Goal: Transaction & Acquisition: Book appointment/travel/reservation

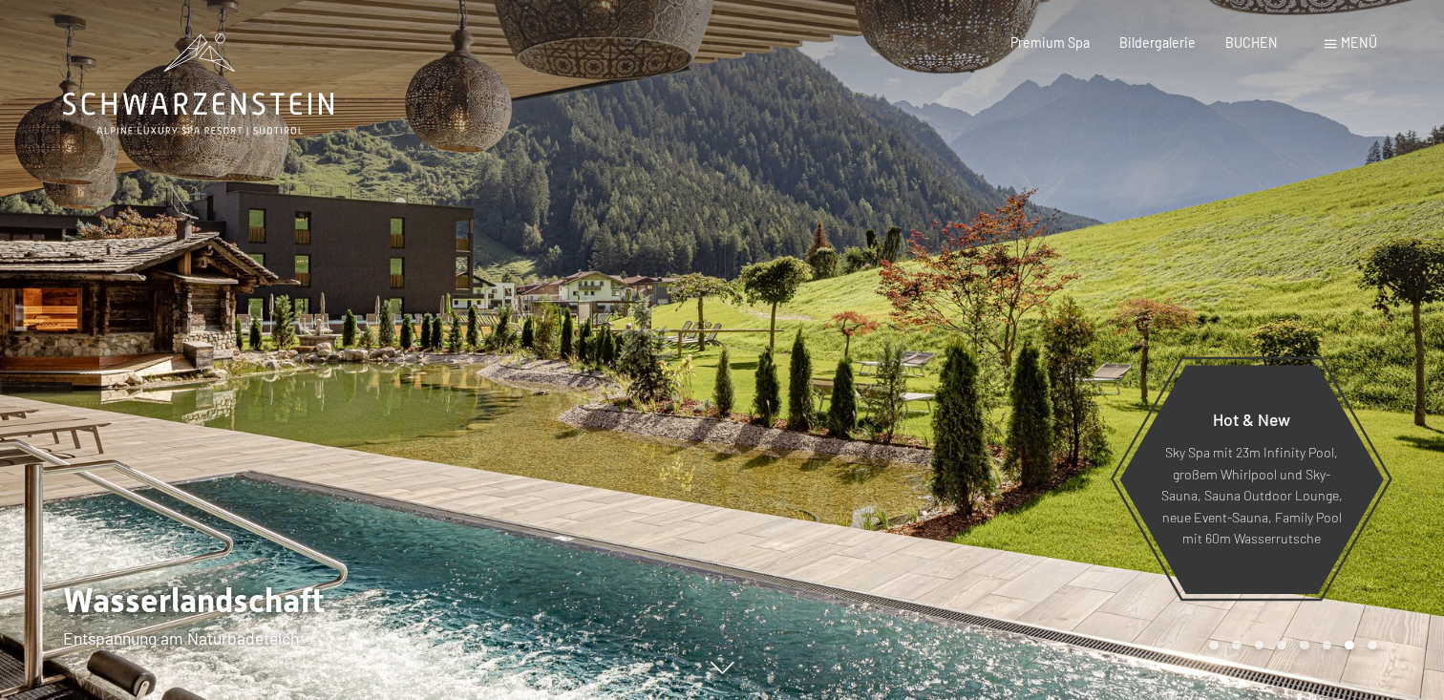
scroll to position [11, 0]
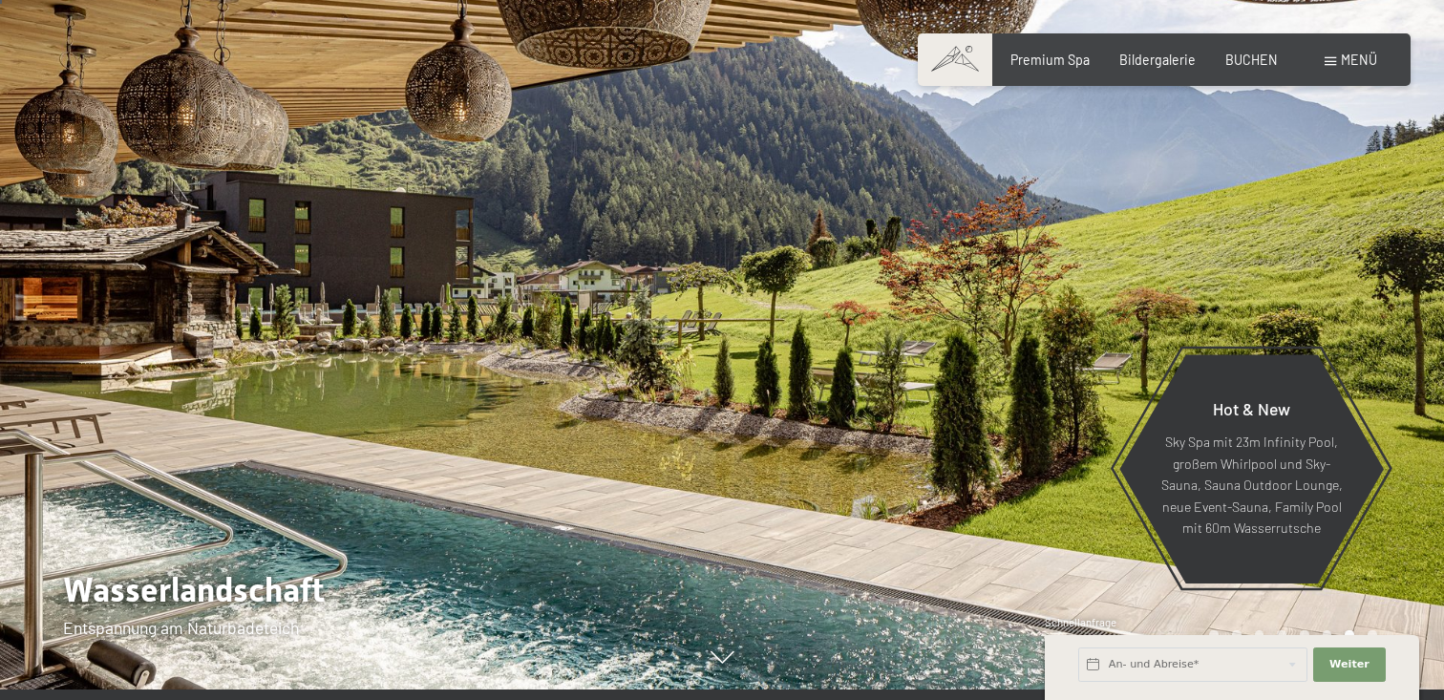
click at [1347, 66] on span "Menü" at bounding box center [1359, 60] width 36 height 16
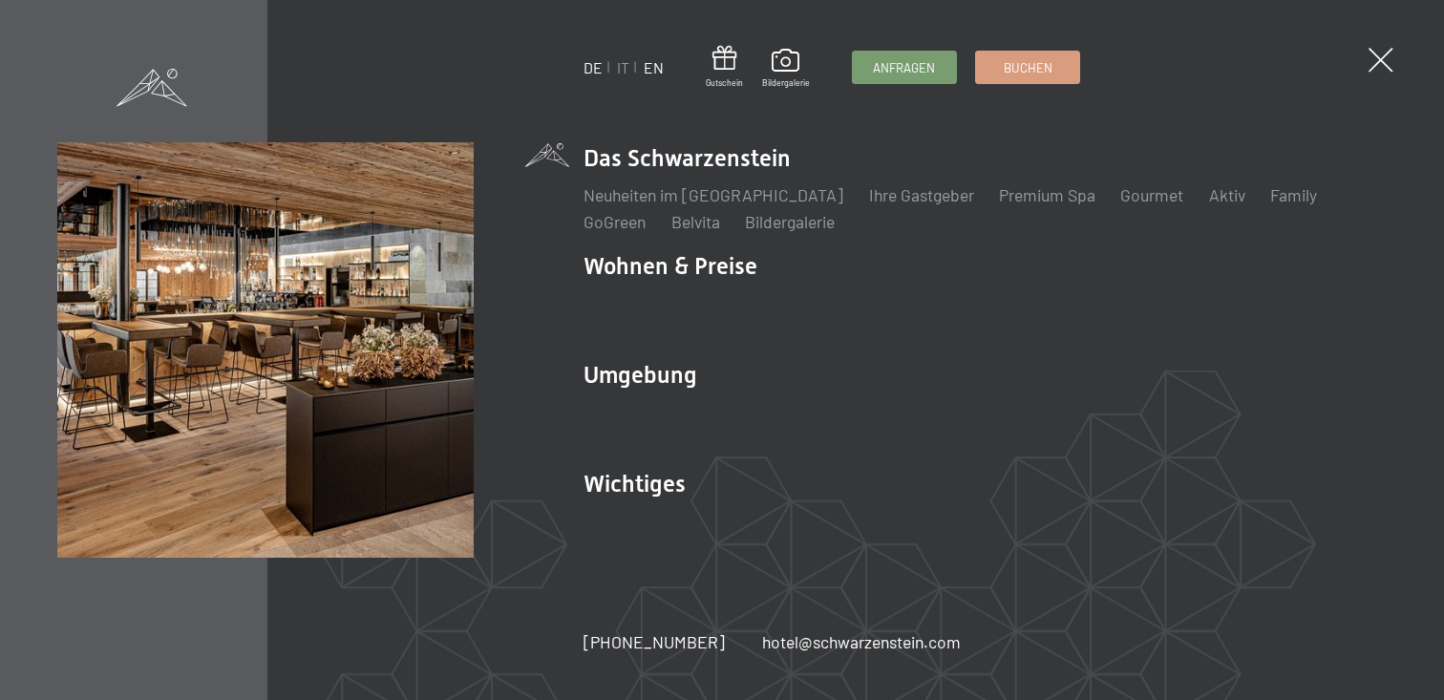
click at [658, 70] on link "EN" at bounding box center [654, 67] width 20 height 18
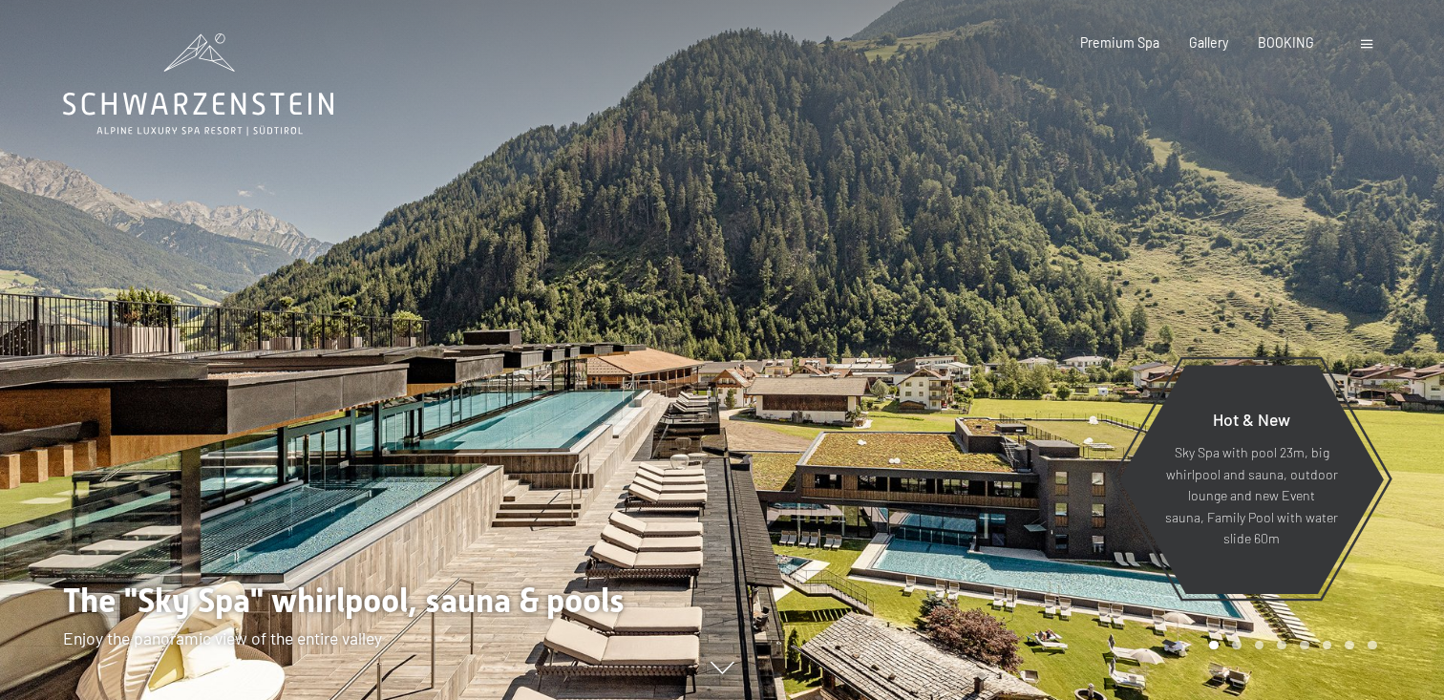
click at [1360, 53] on div "Booking Enquiries Premium Spa Gallery BOOKING DE IT EN Vouchers Gallery Enquiri…" at bounding box center [1198, 42] width 355 height 19
click at [1361, 49] on div at bounding box center [1369, 42] width 16 height 19
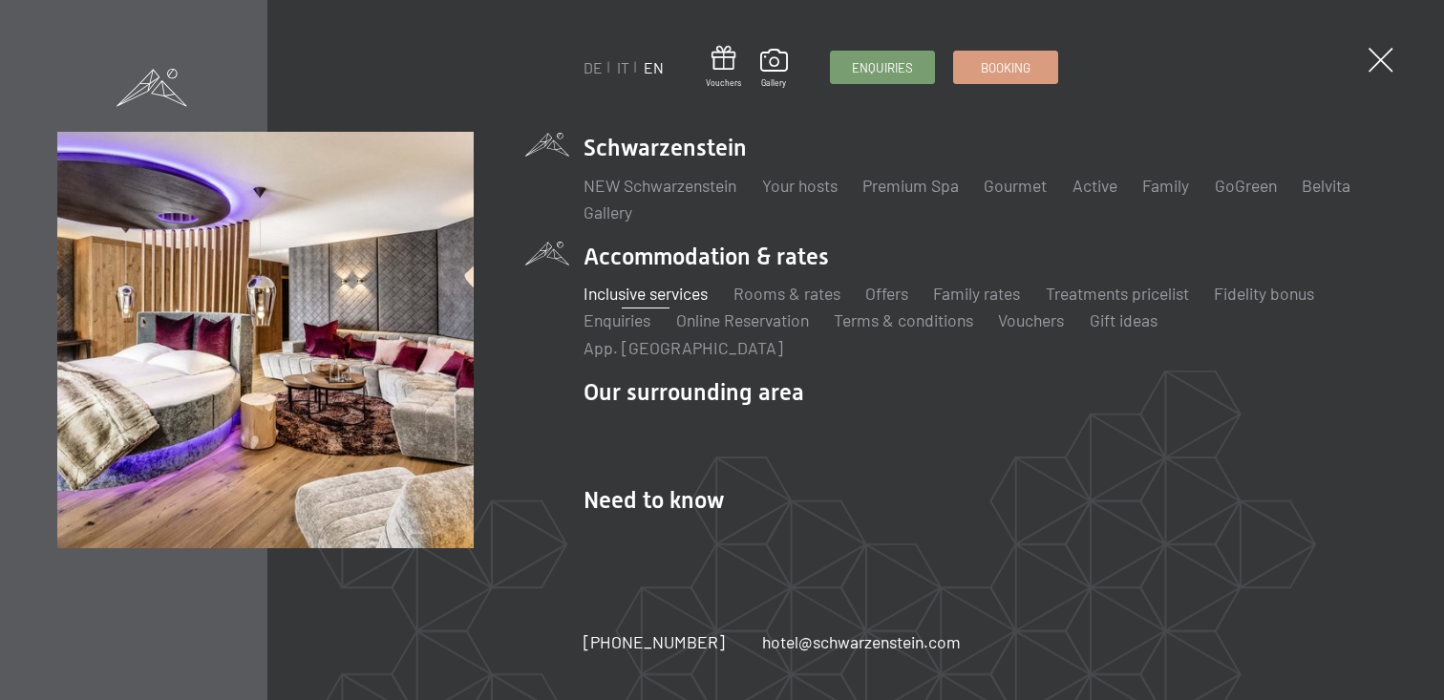
click at [669, 304] on link "Inclusive services" at bounding box center [646, 293] width 124 height 21
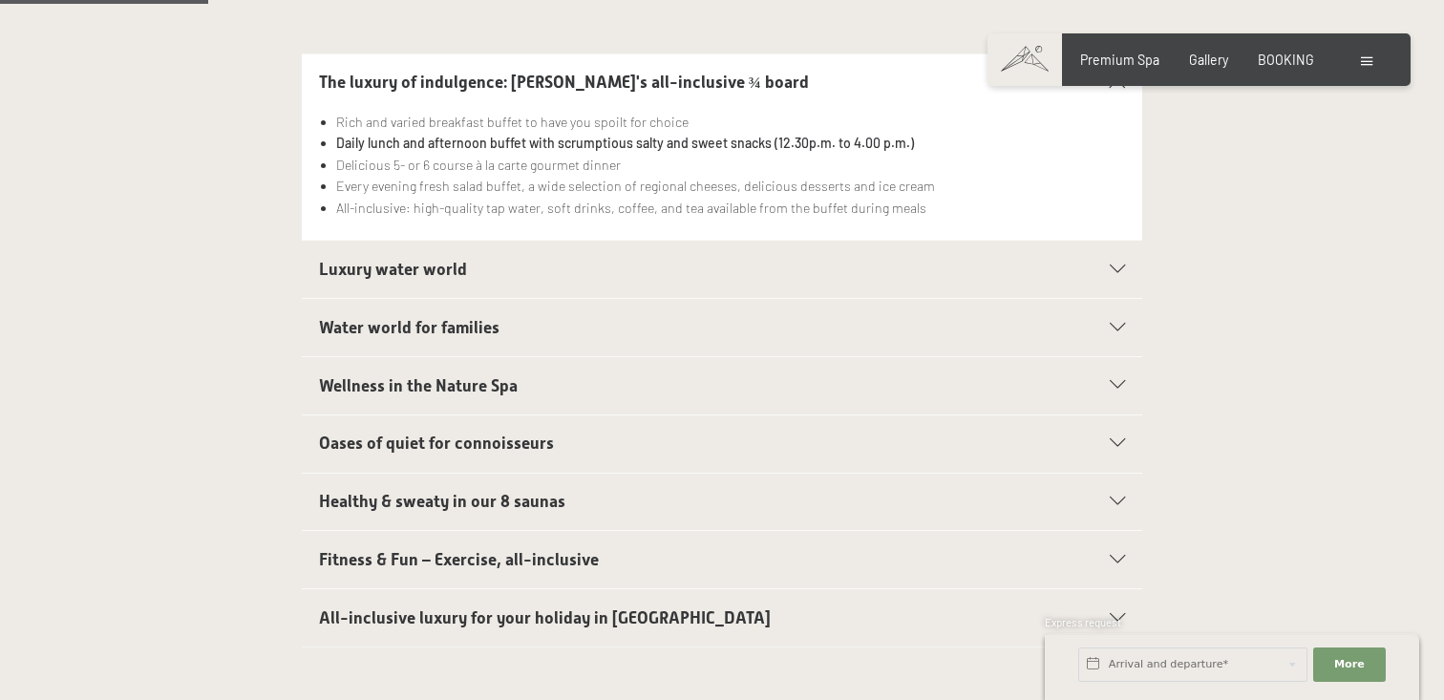
scroll to position [541, 0]
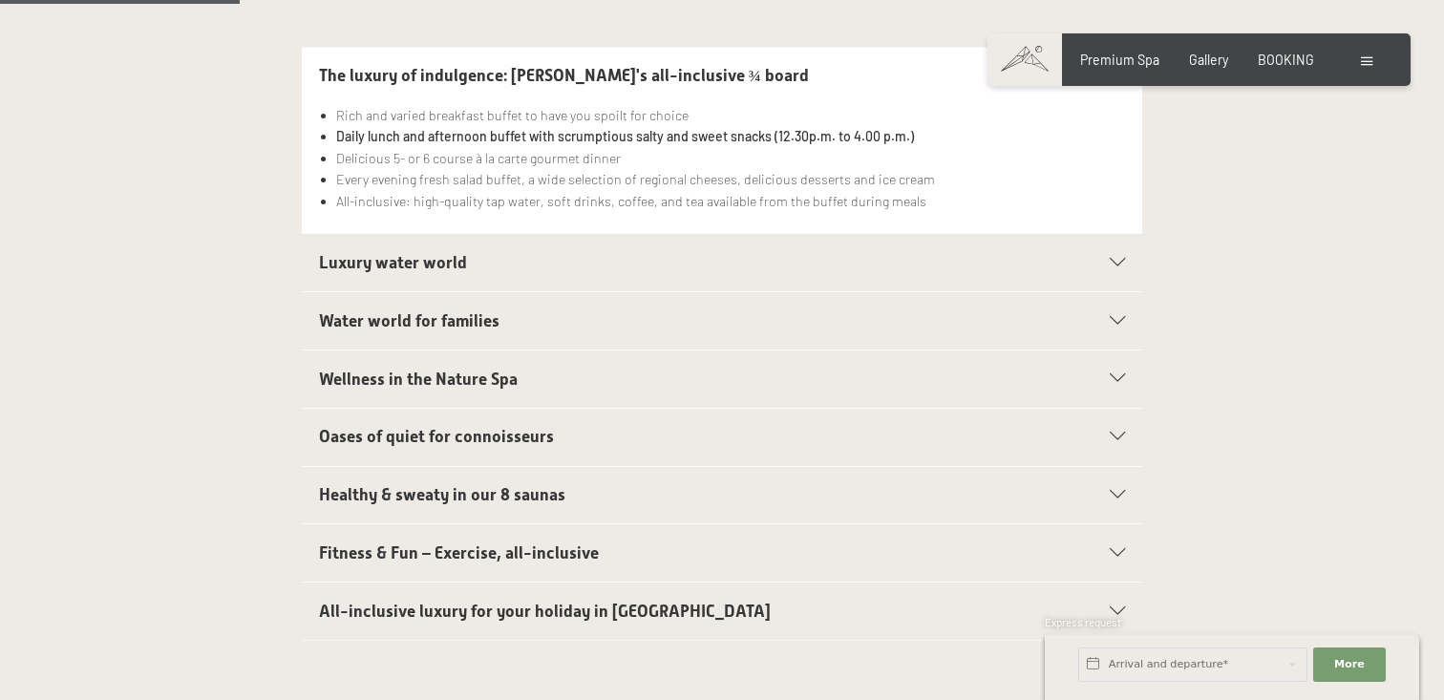
click at [366, 251] on h2 "Luxury water world" at bounding box center [682, 263] width 726 height 24
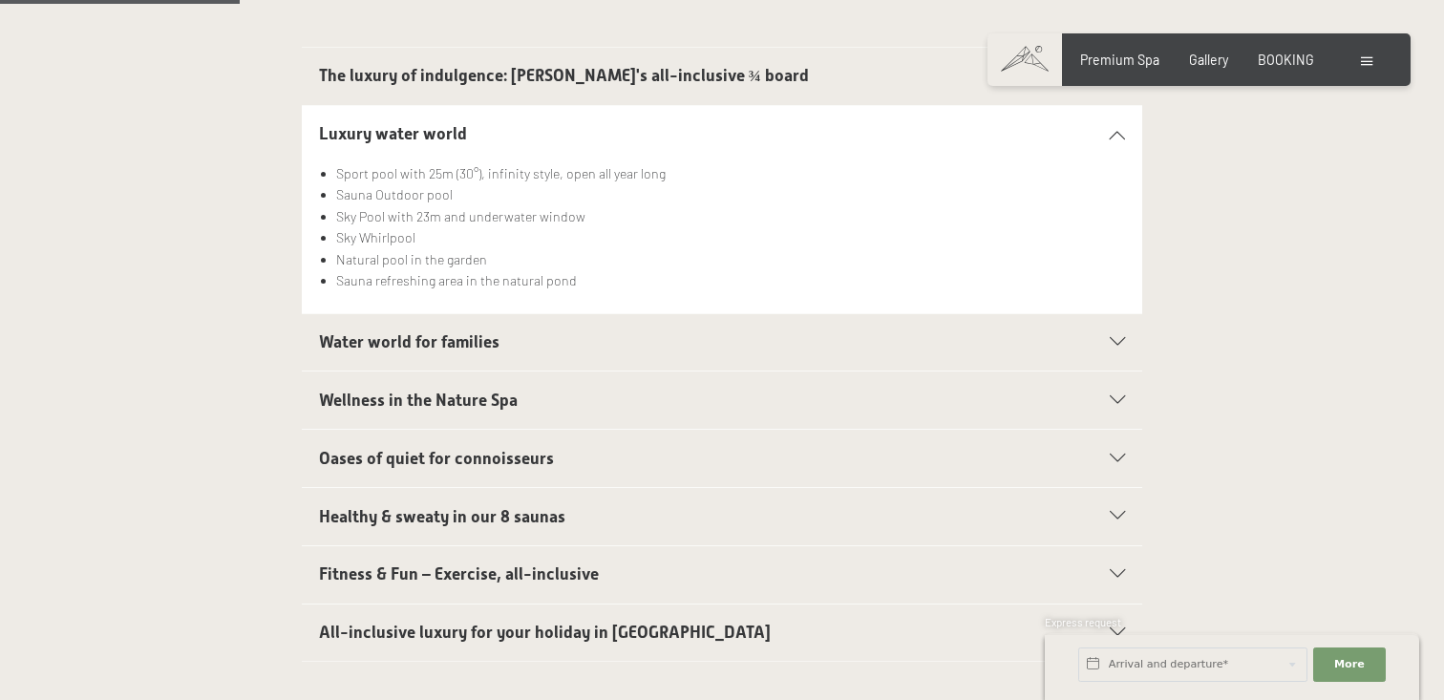
scroll to position [569, 0]
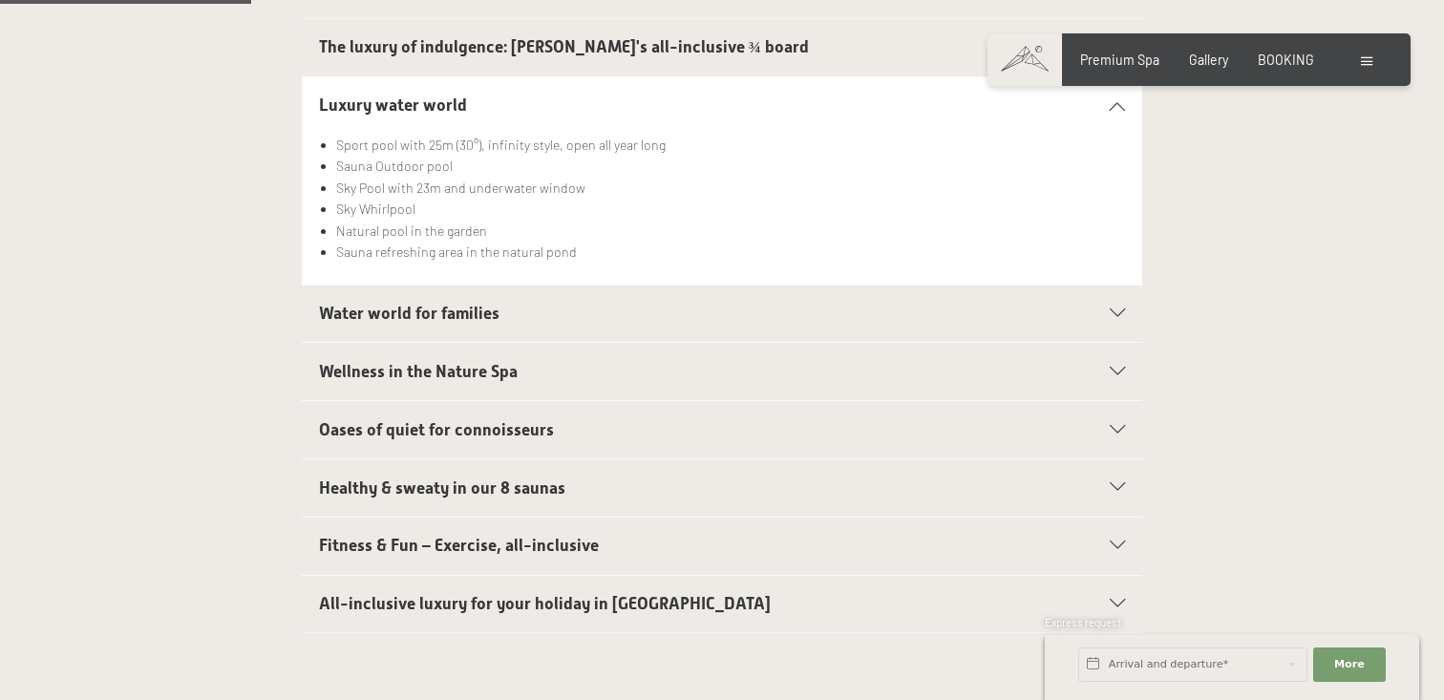
click at [375, 286] on div "Water world for families" at bounding box center [722, 314] width 807 height 57
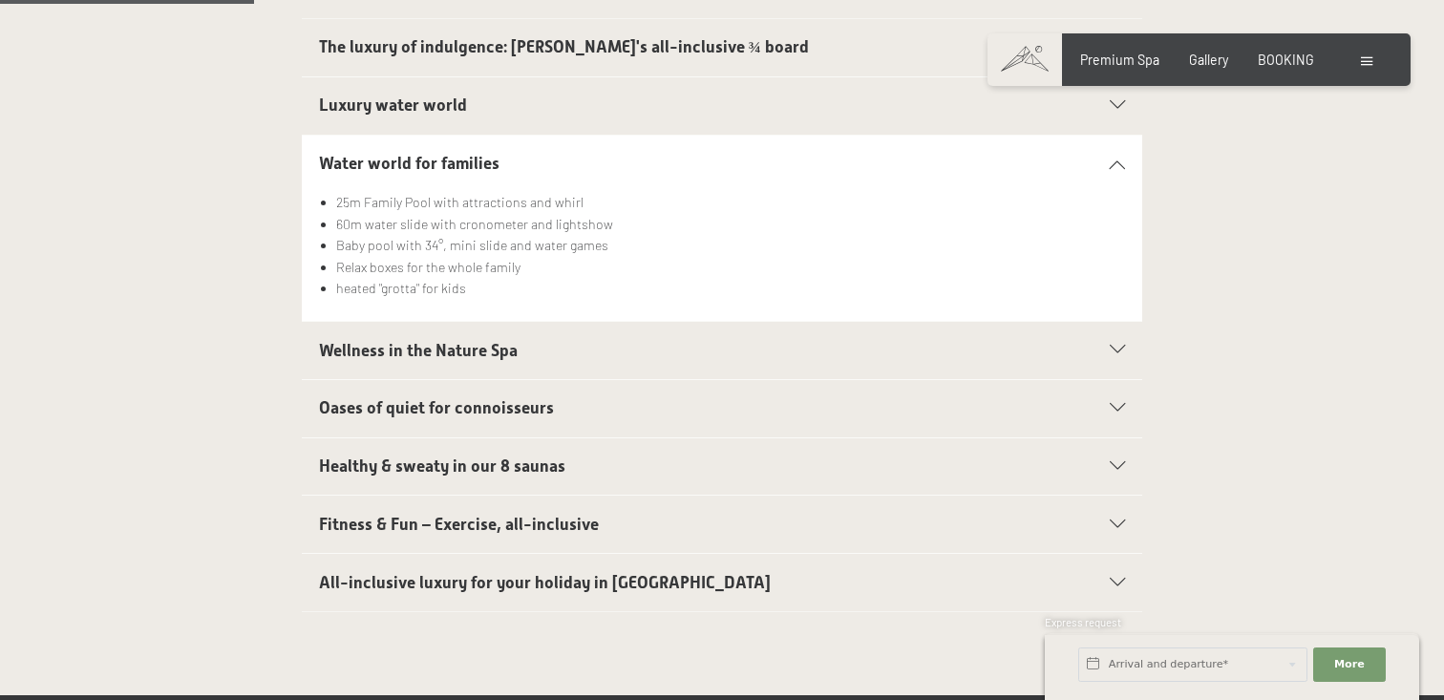
scroll to position [600, 0]
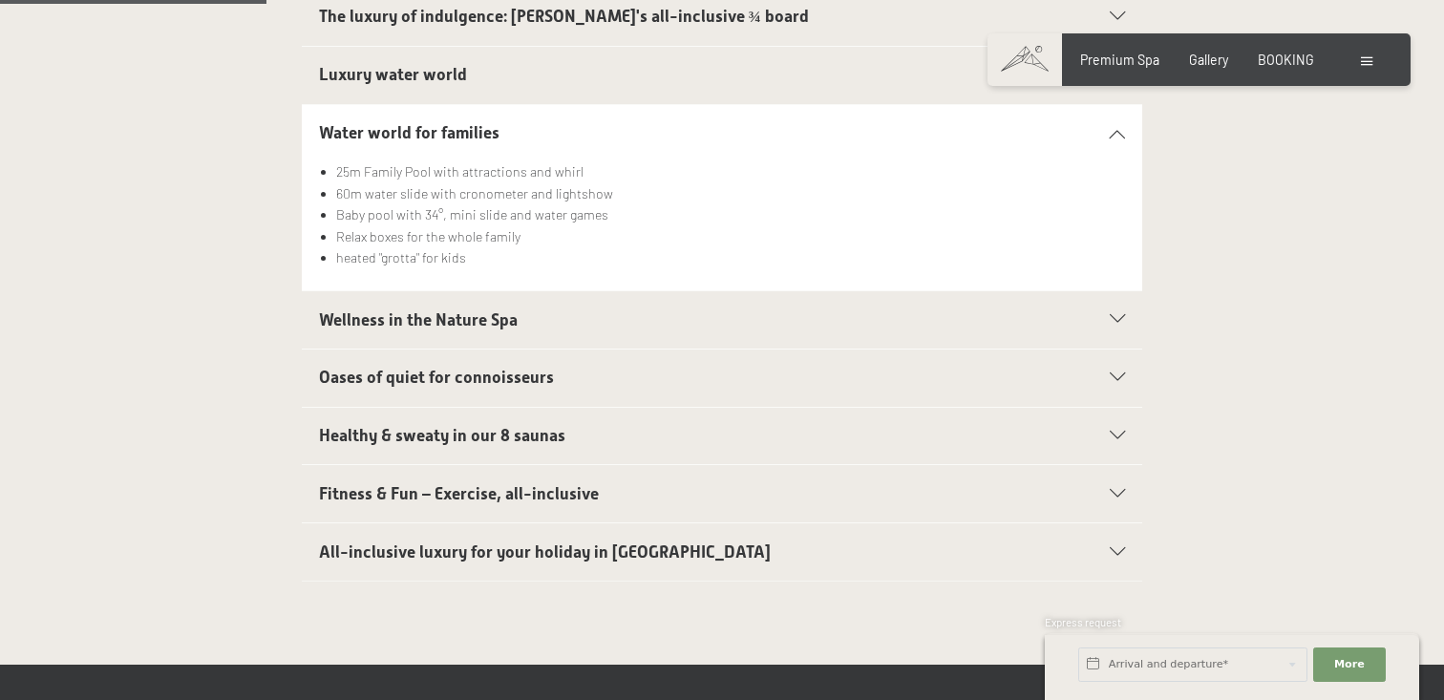
click at [417, 310] on span "Wellness in the Nature Spa" at bounding box center [418, 319] width 199 height 19
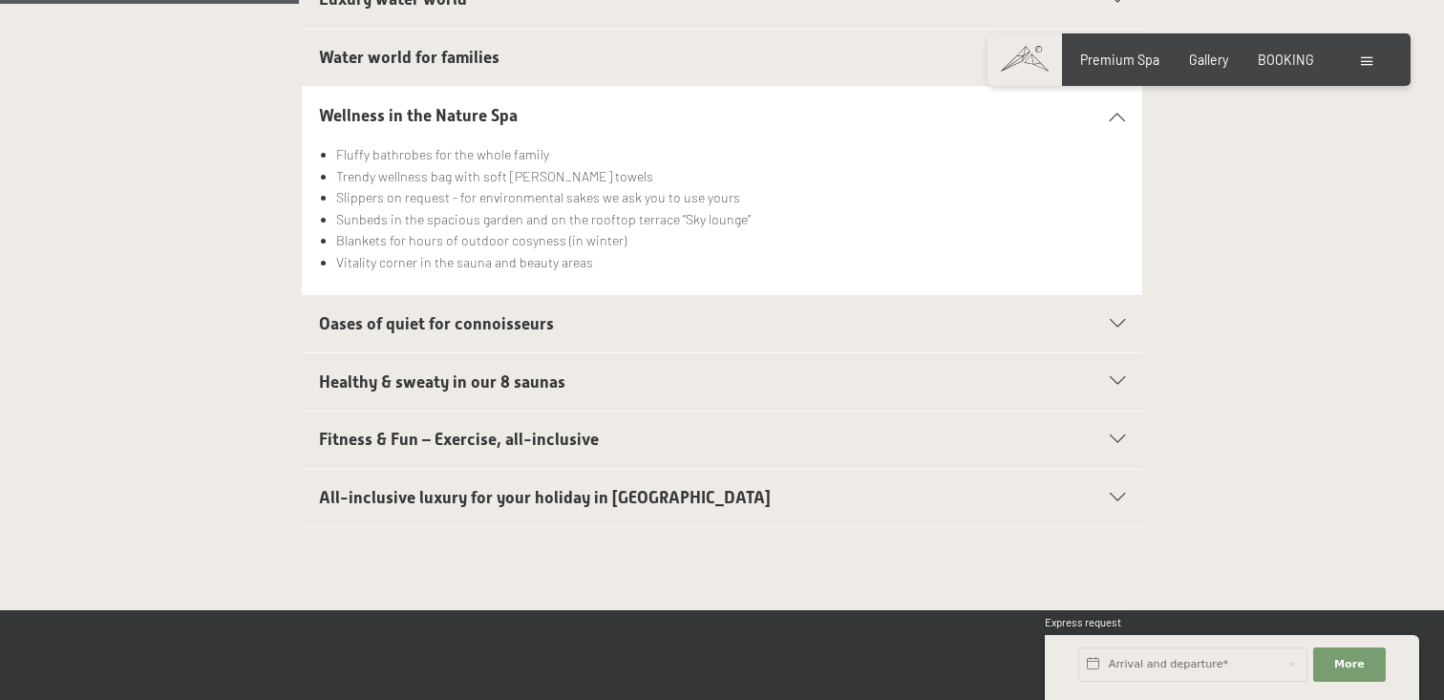
scroll to position [678, 0]
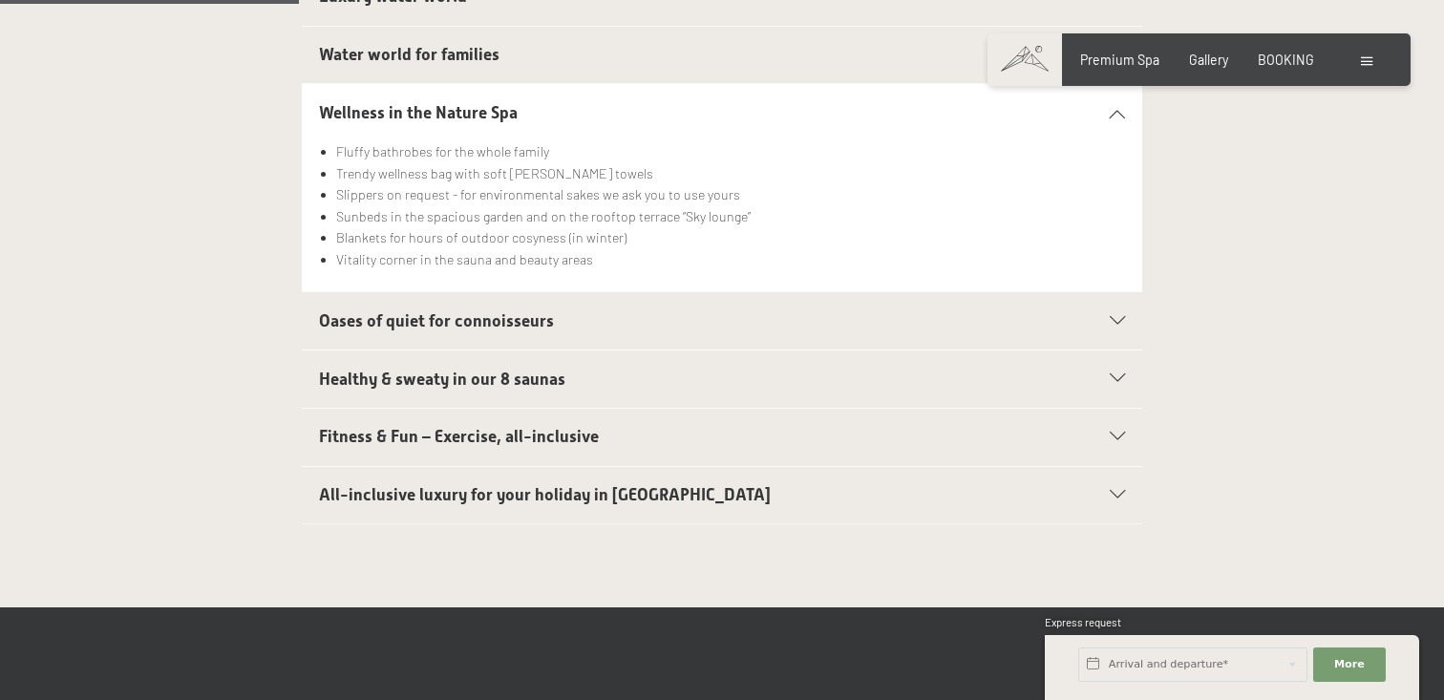
click at [400, 306] on div "Oases of quiet for connoisseurs" at bounding box center [722, 320] width 807 height 57
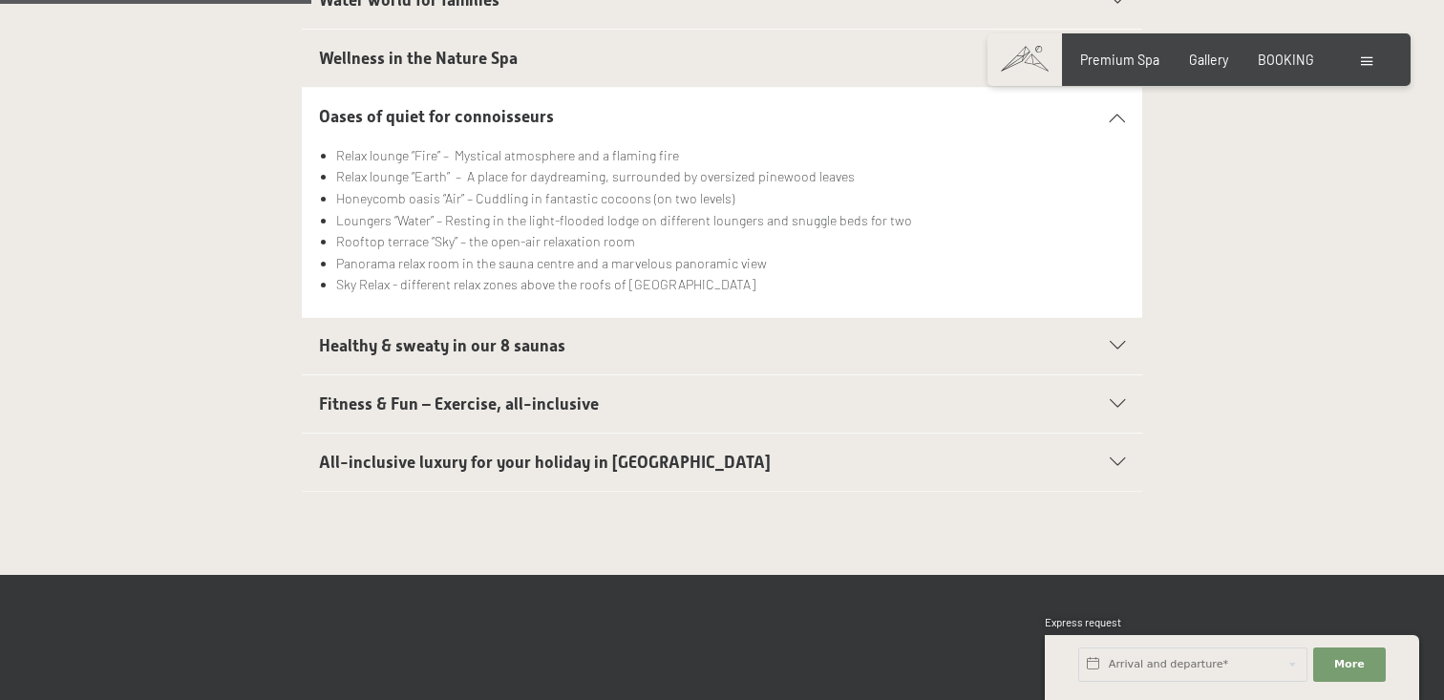
scroll to position [735, 0]
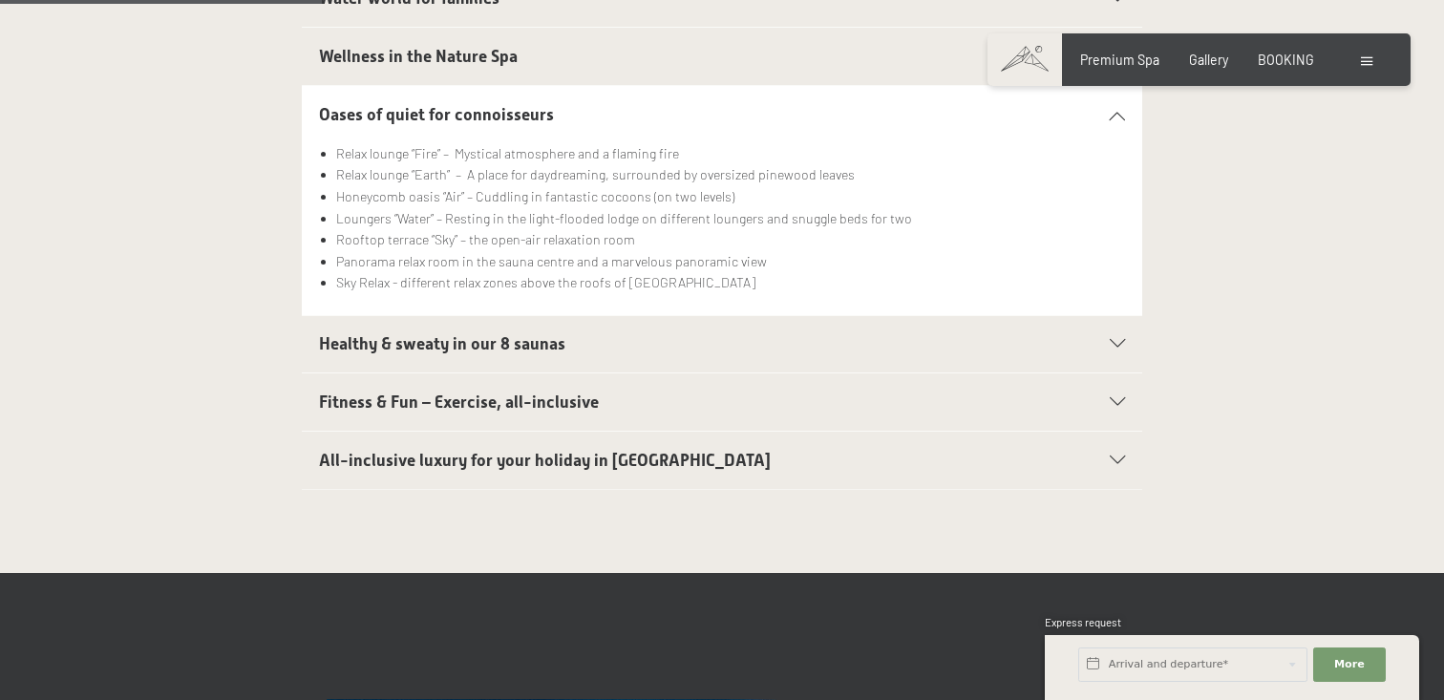
click at [381, 320] on div "Healthy & sweaty in our 8 saunas" at bounding box center [722, 344] width 807 height 57
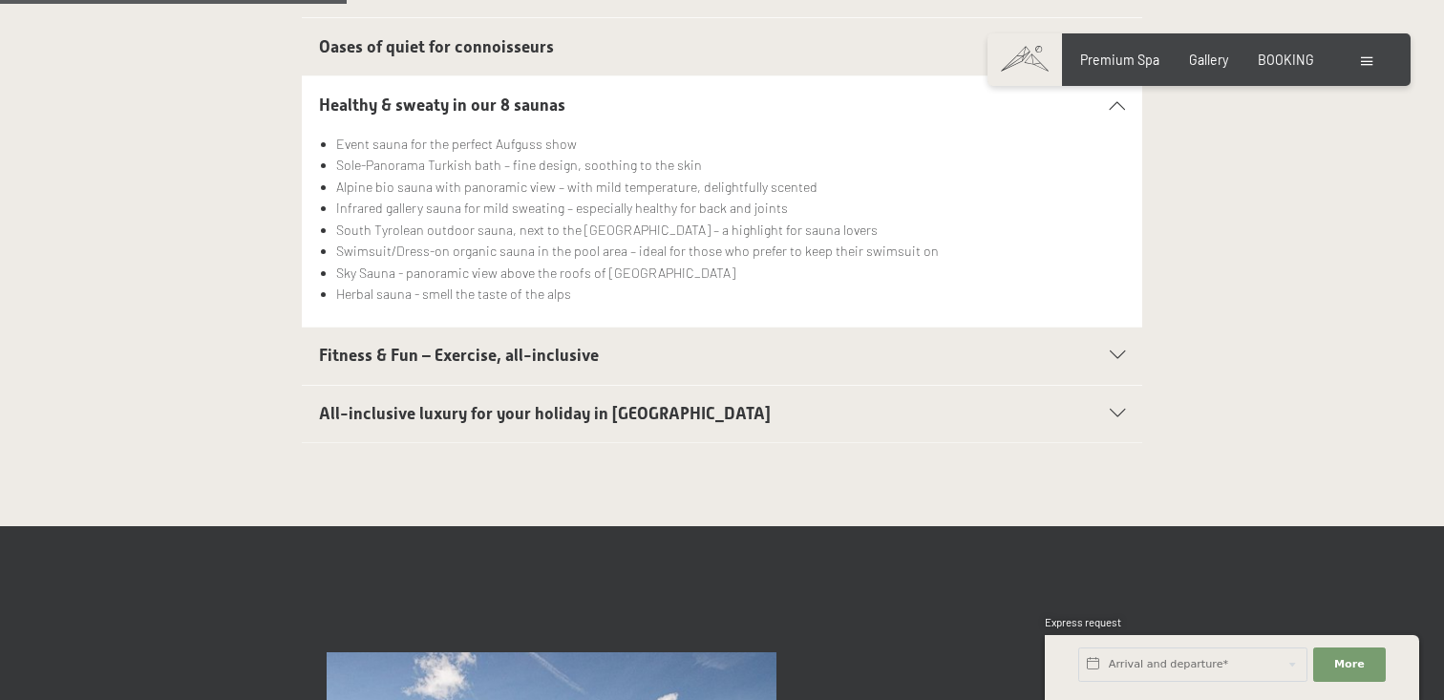
scroll to position [803, 0]
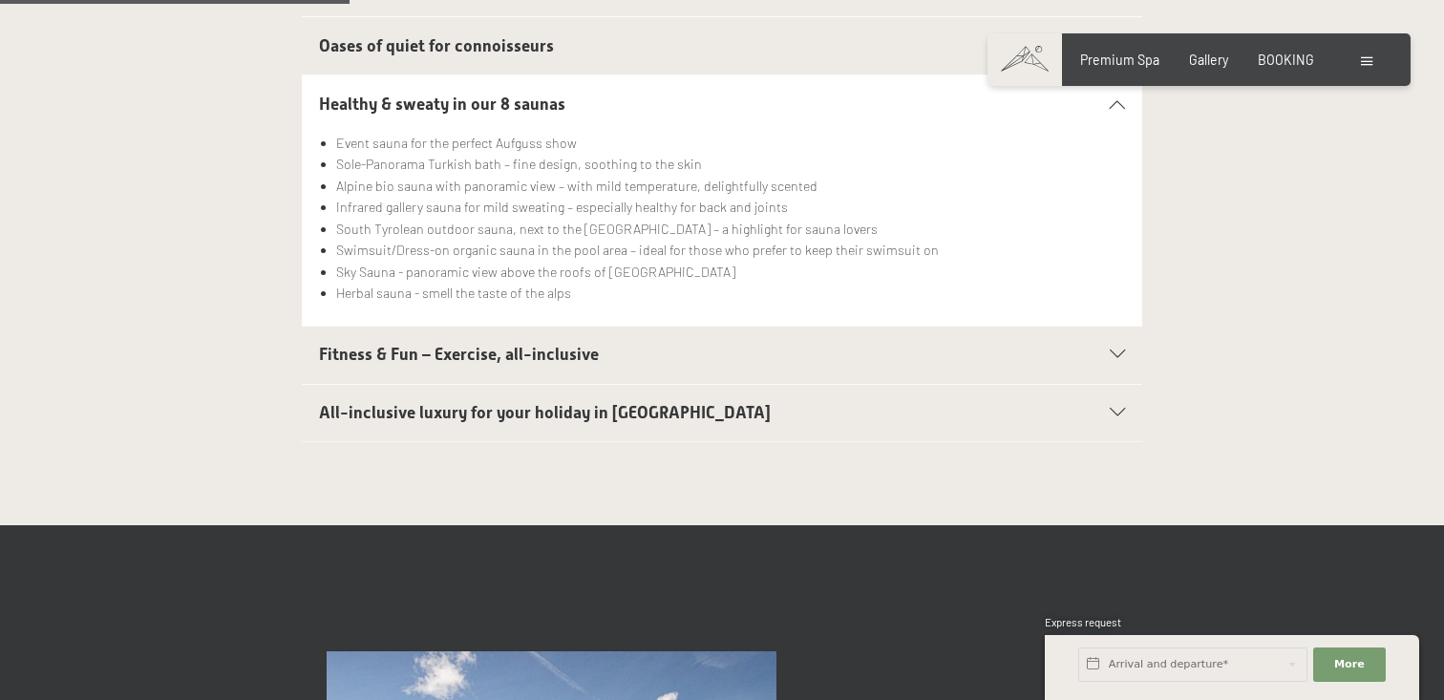
click at [402, 327] on div "Fitness & Fun – Exercise, all-inclusive" at bounding box center [722, 355] width 807 height 57
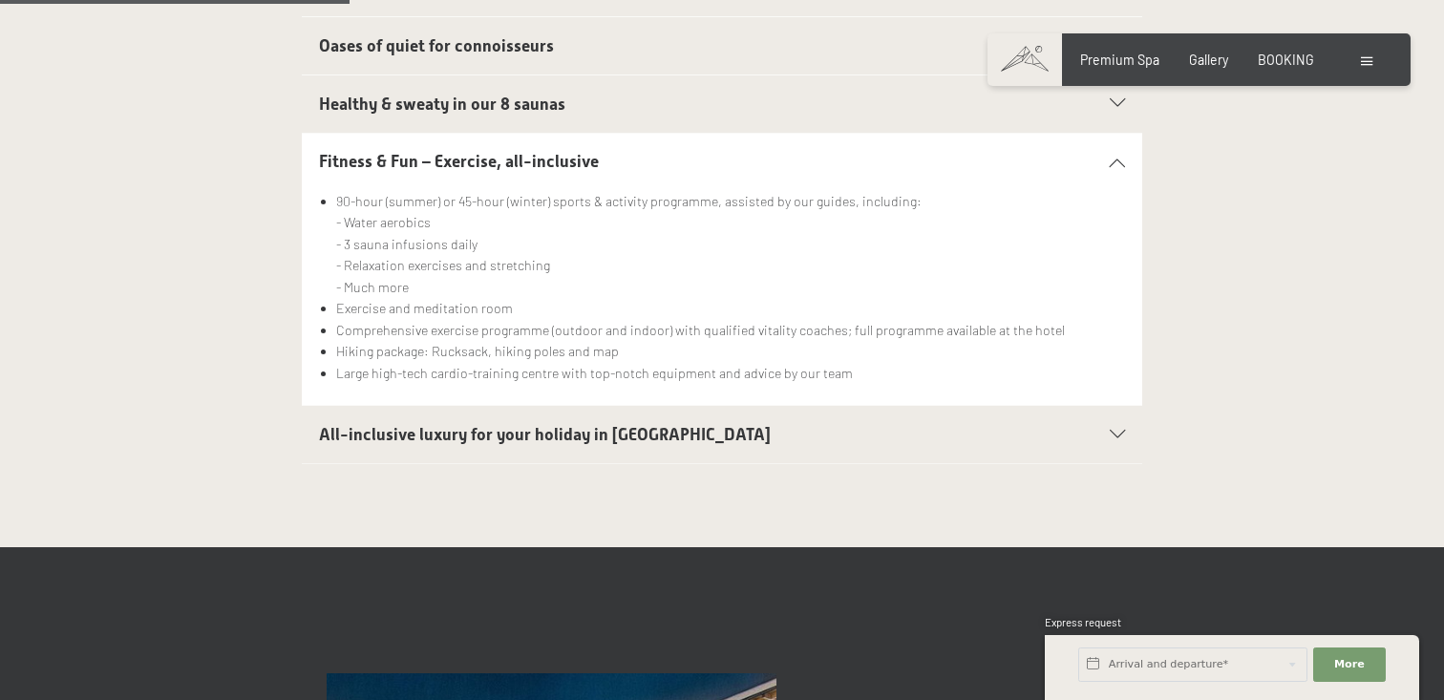
click at [460, 417] on div "All-inclusive luxury for your holiday in [GEOGRAPHIC_DATA]" at bounding box center [722, 434] width 807 height 57
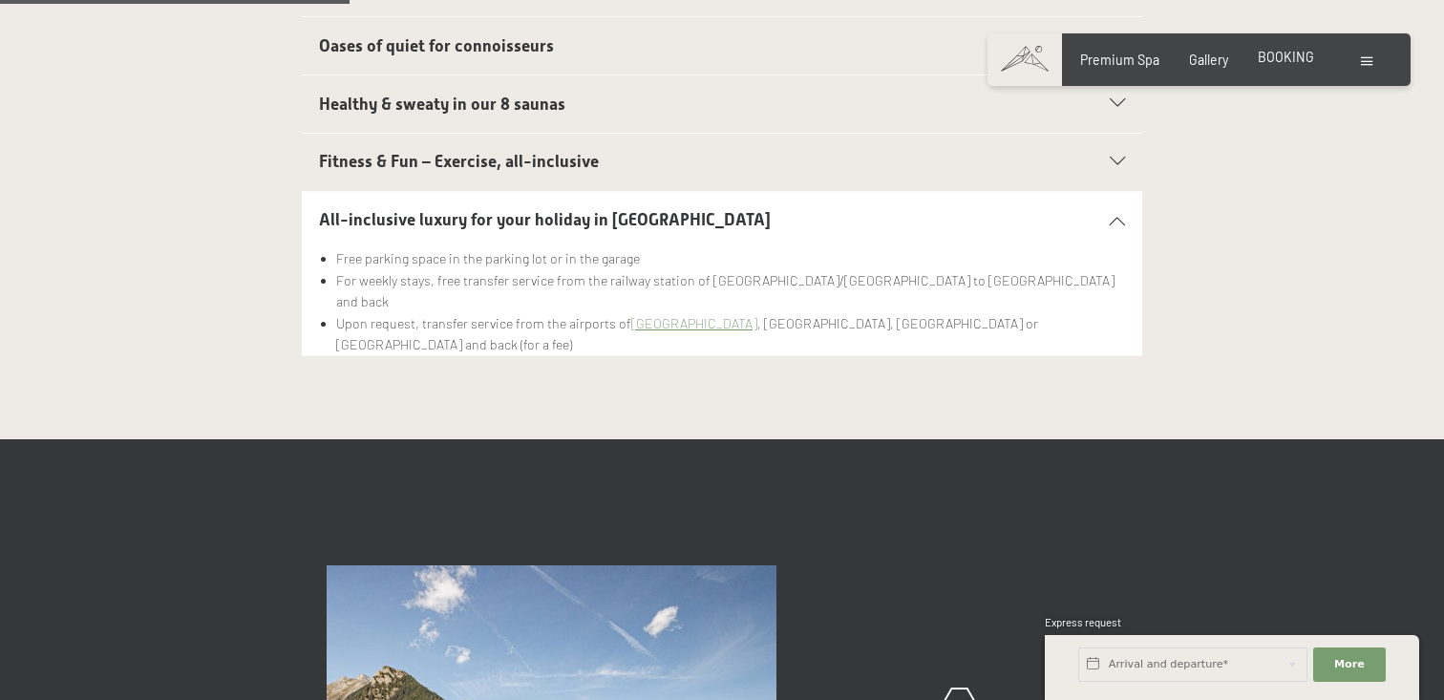
click at [1279, 68] on div "Premium Spa Gallery BOOKING" at bounding box center [1182, 60] width 323 height 19
click at [1276, 60] on span "BOOKING" at bounding box center [1286, 57] width 56 height 16
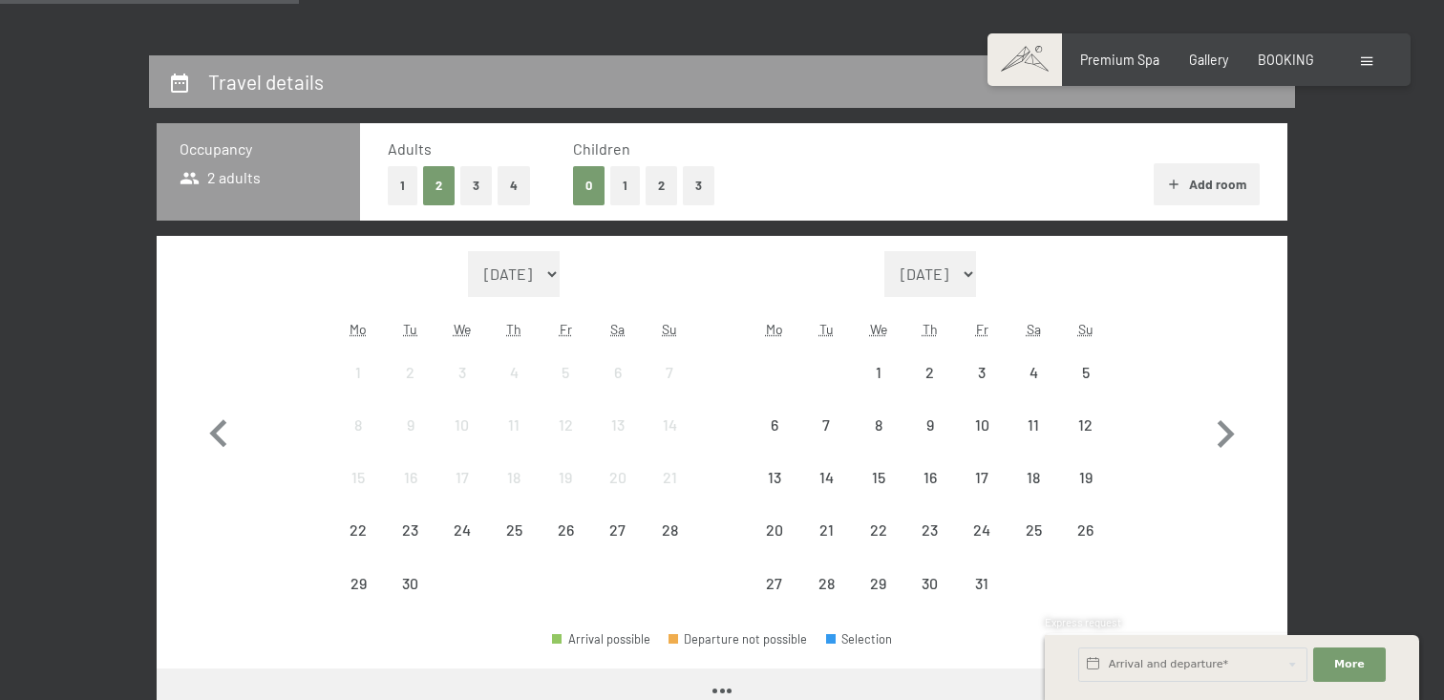
scroll to position [390, 0]
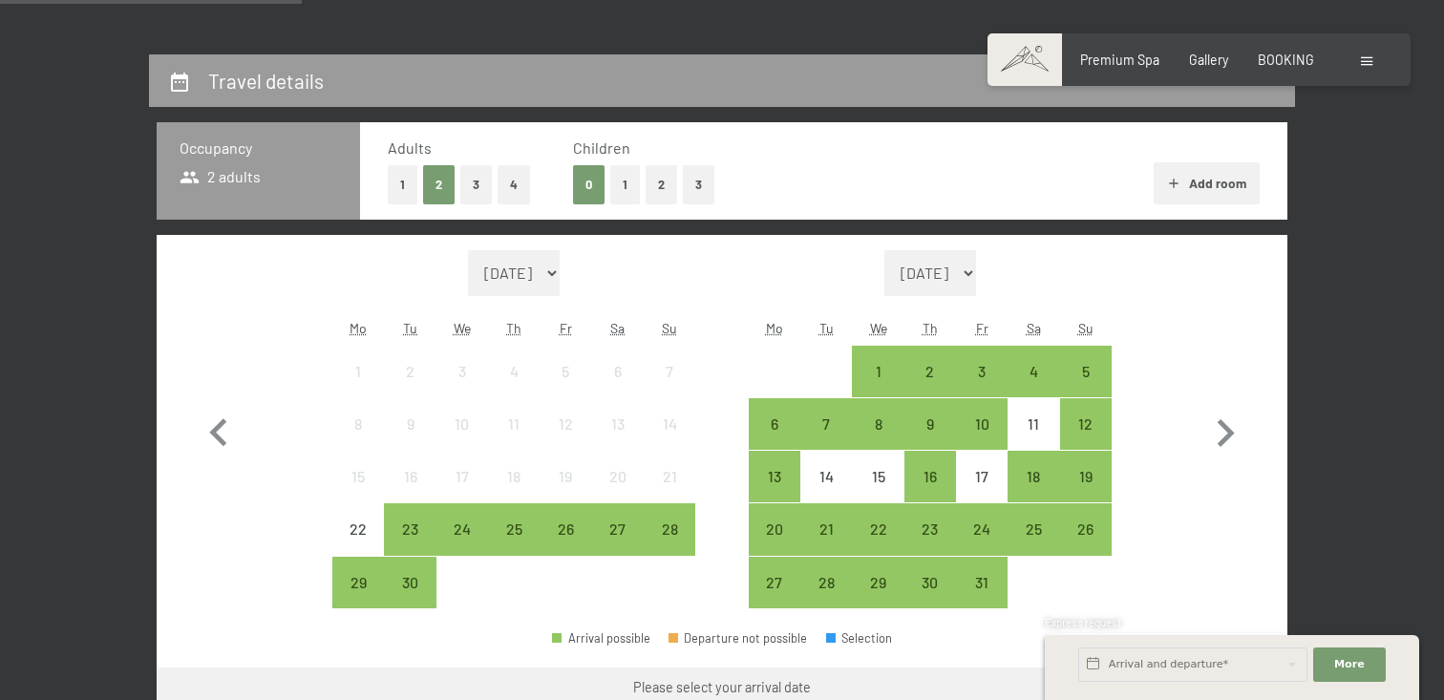
click at [556, 270] on select "September 2025 October 2025 November 2025 December 2025 January 2026 February 2…" at bounding box center [514, 273] width 92 height 46
select select "2026-01-01"
select select "2026-02-01"
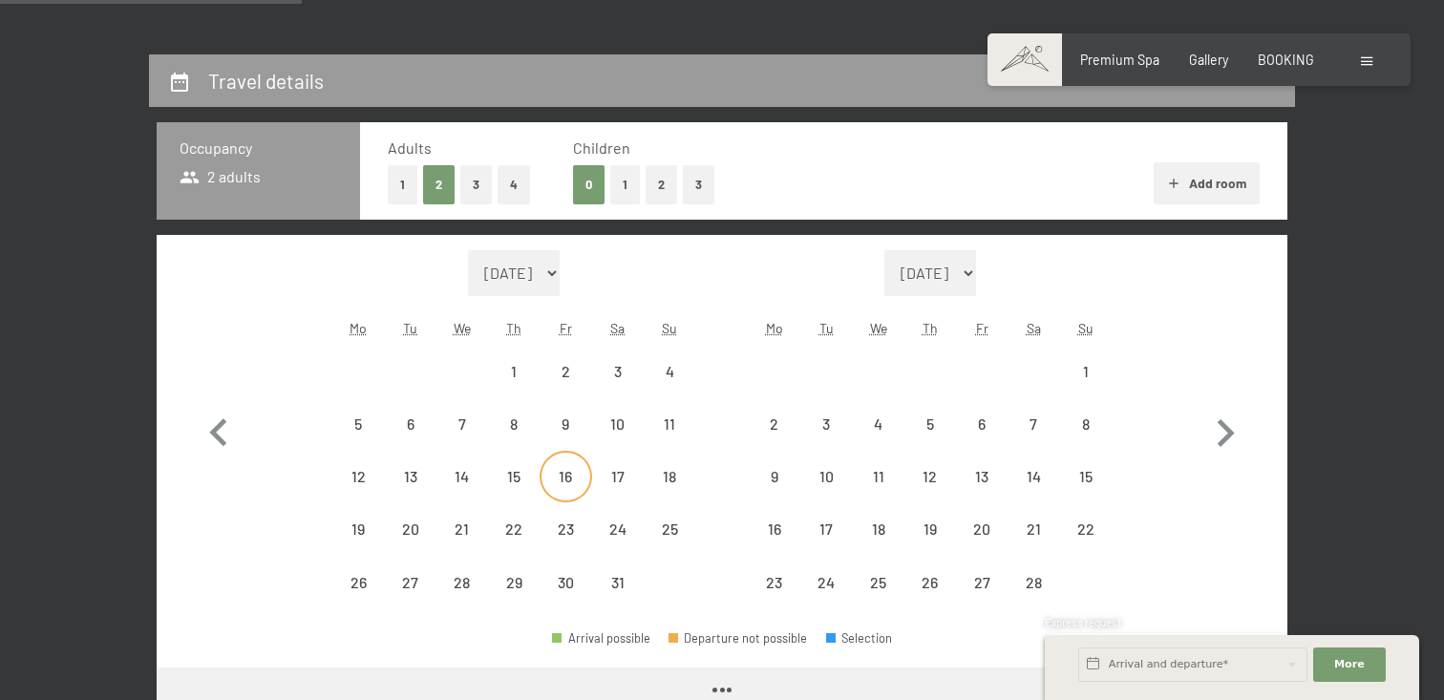
select select "2026-01-01"
select select "2026-02-01"
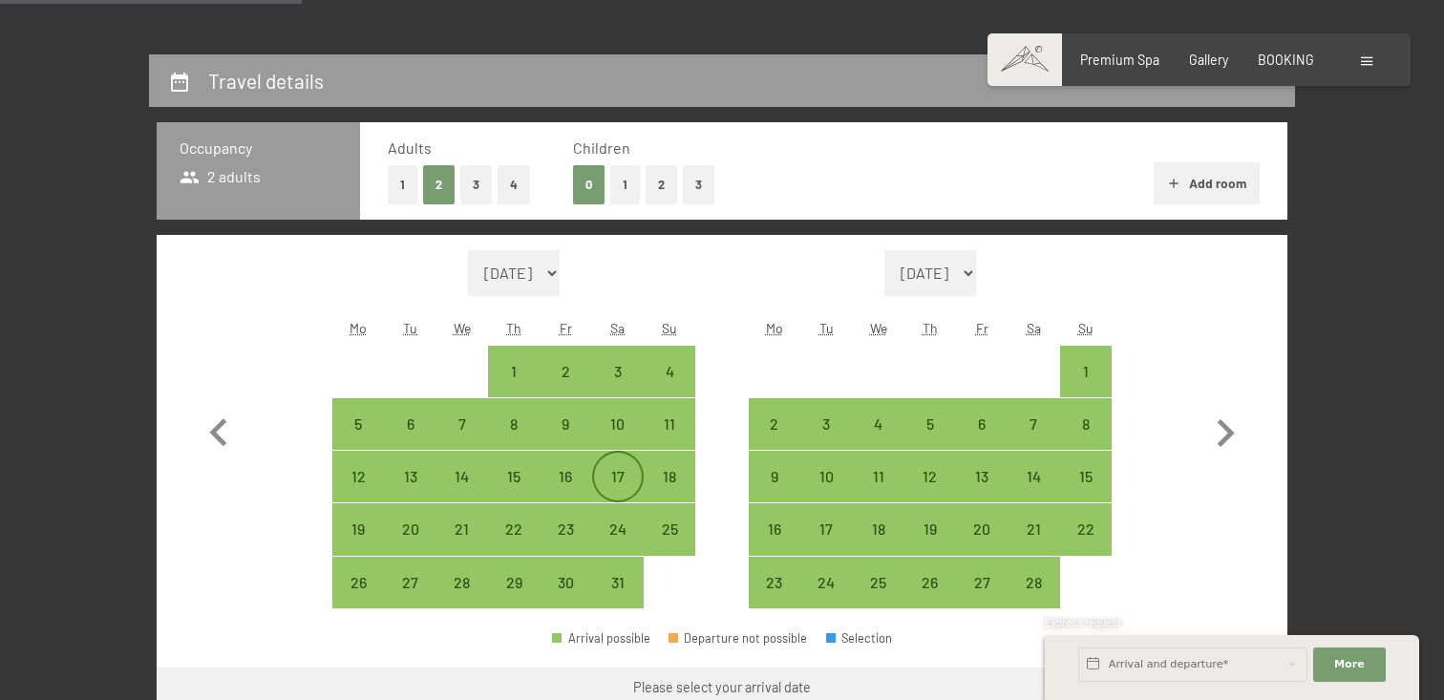
click at [631, 474] on div "17" at bounding box center [618, 493] width 48 height 48
select select "2026-01-01"
select select "2026-02-01"
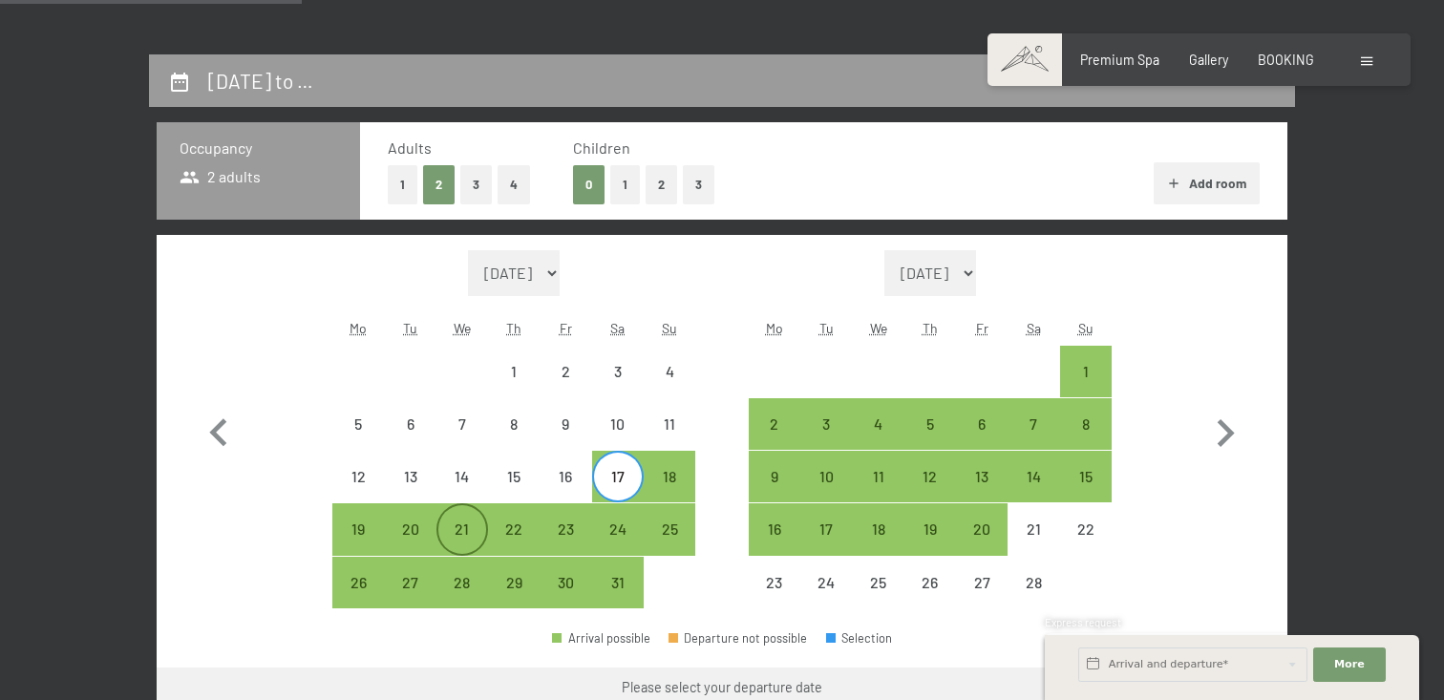
click at [478, 535] on div "21" at bounding box center [463, 546] width 48 height 48
select select "2026-01-01"
select select "2026-02-01"
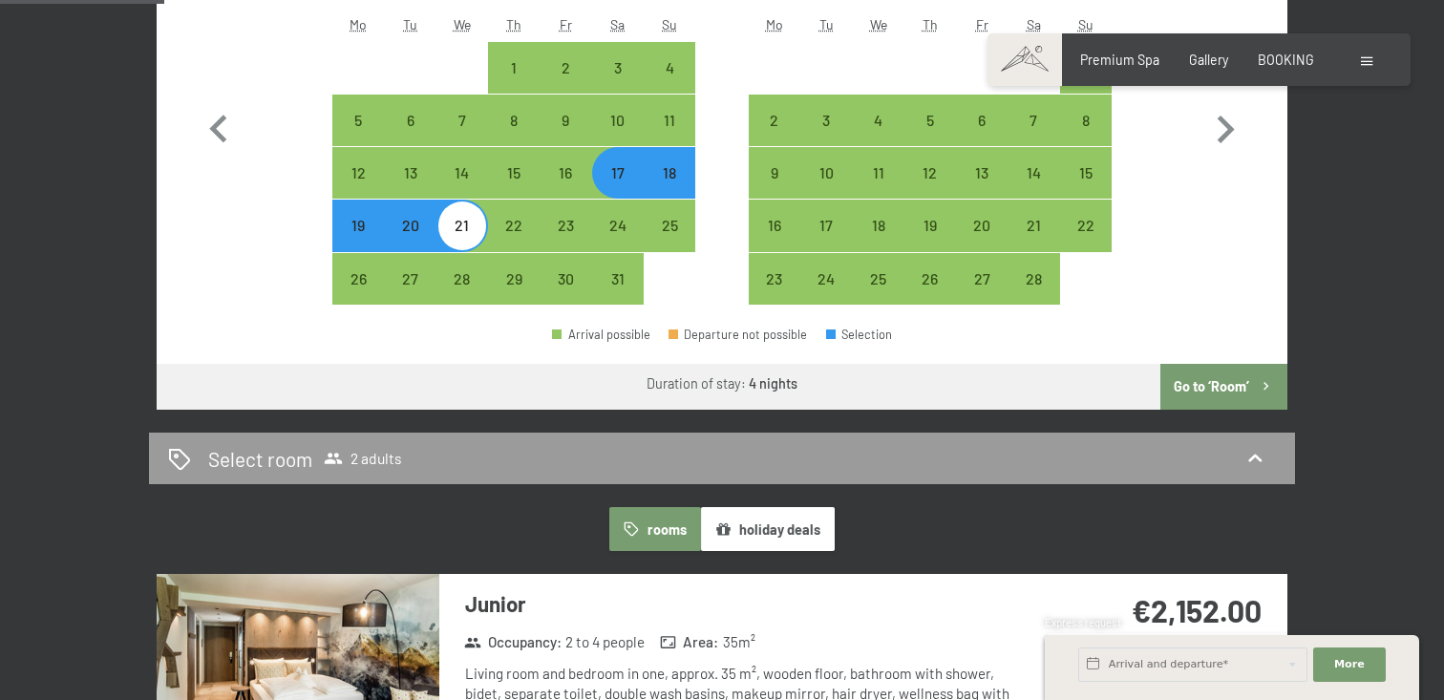
click at [1248, 390] on button "Go to ‘Room’" at bounding box center [1224, 387] width 127 height 46
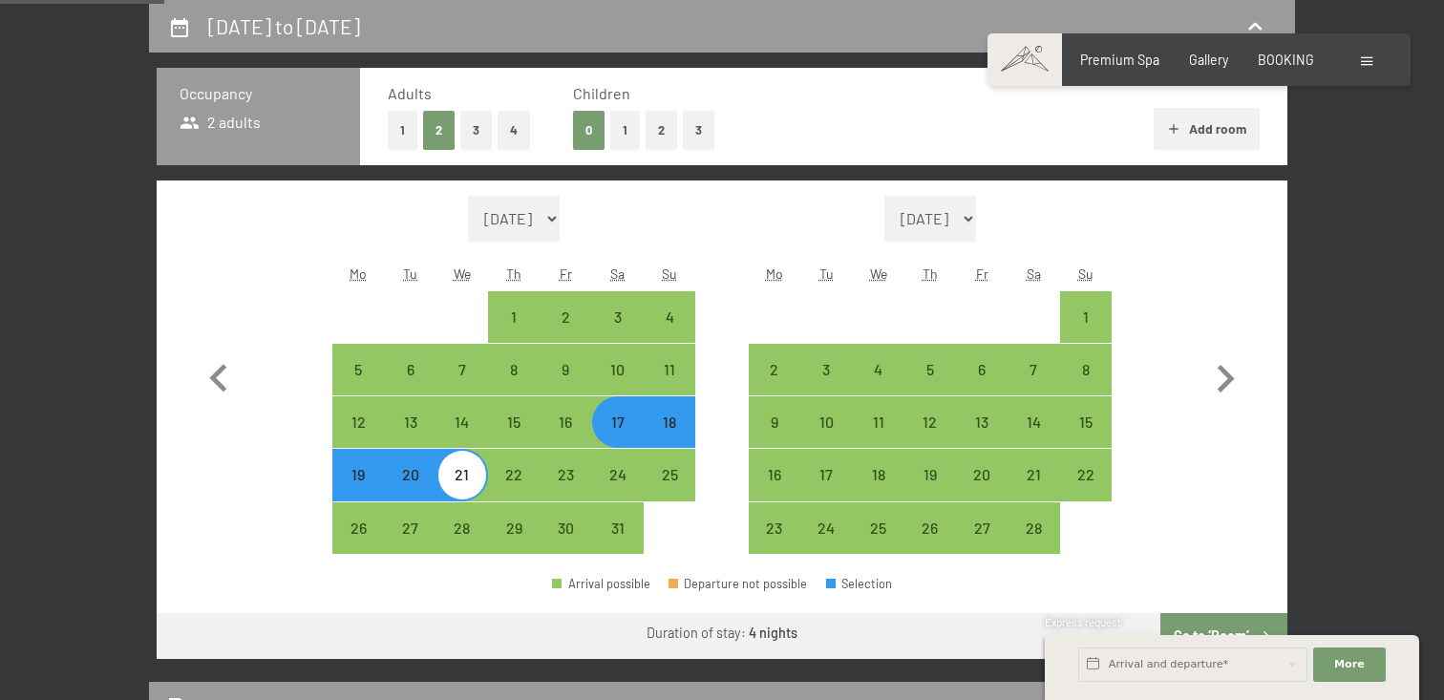
select select "2026-01-01"
select select "2026-02-01"
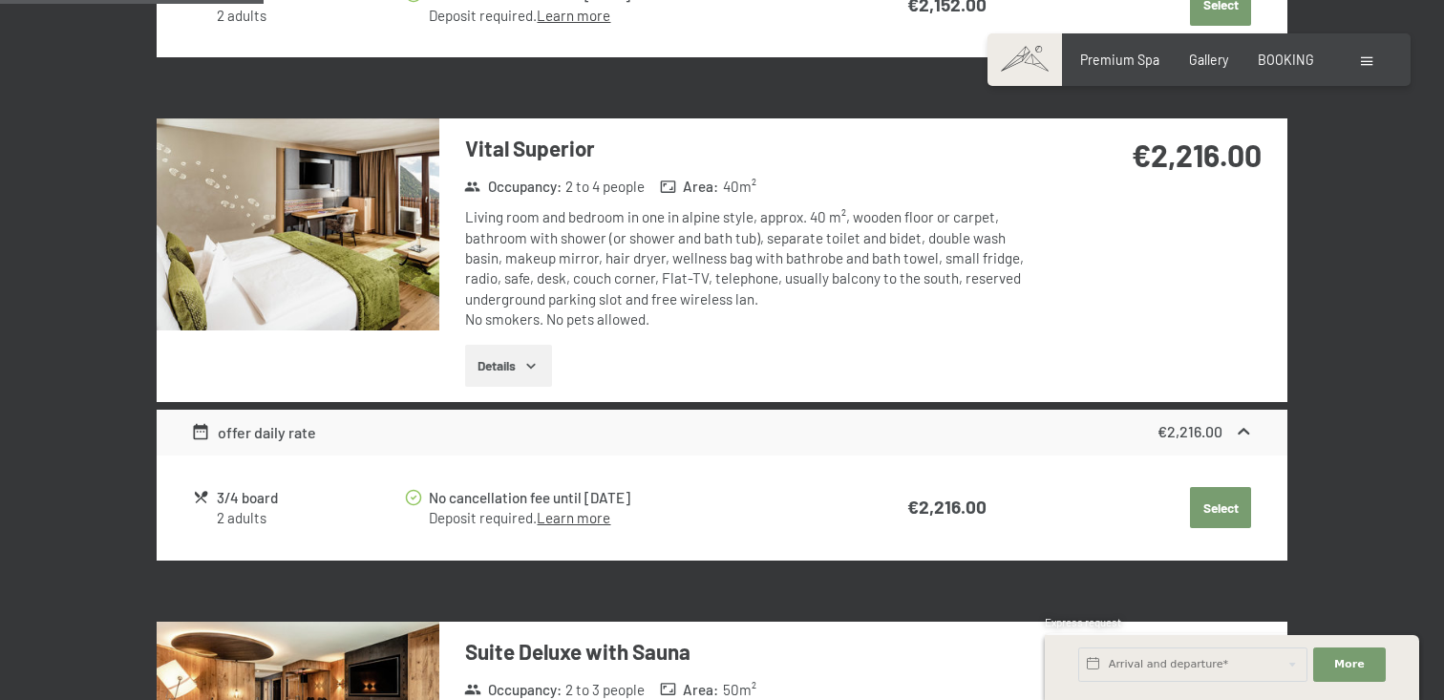
scroll to position [1041, 0]
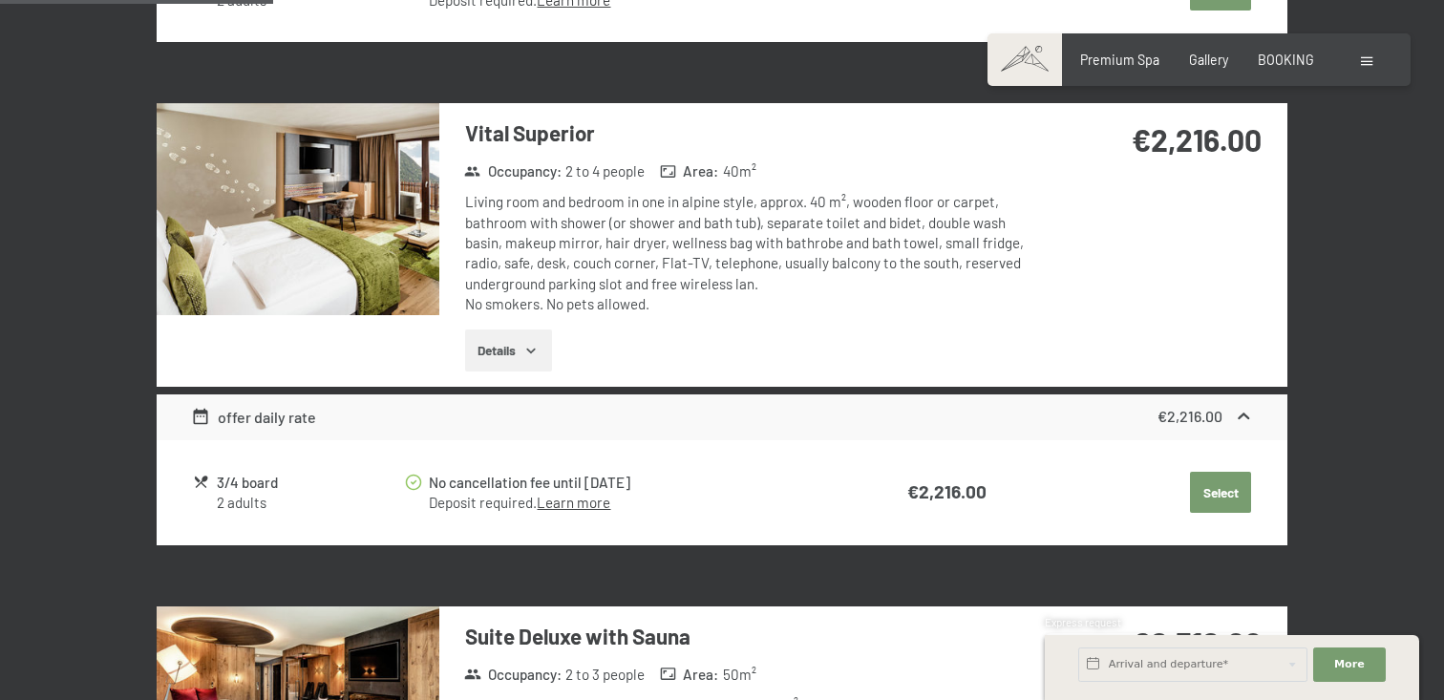
click at [510, 351] on button "Details" at bounding box center [508, 351] width 87 height 42
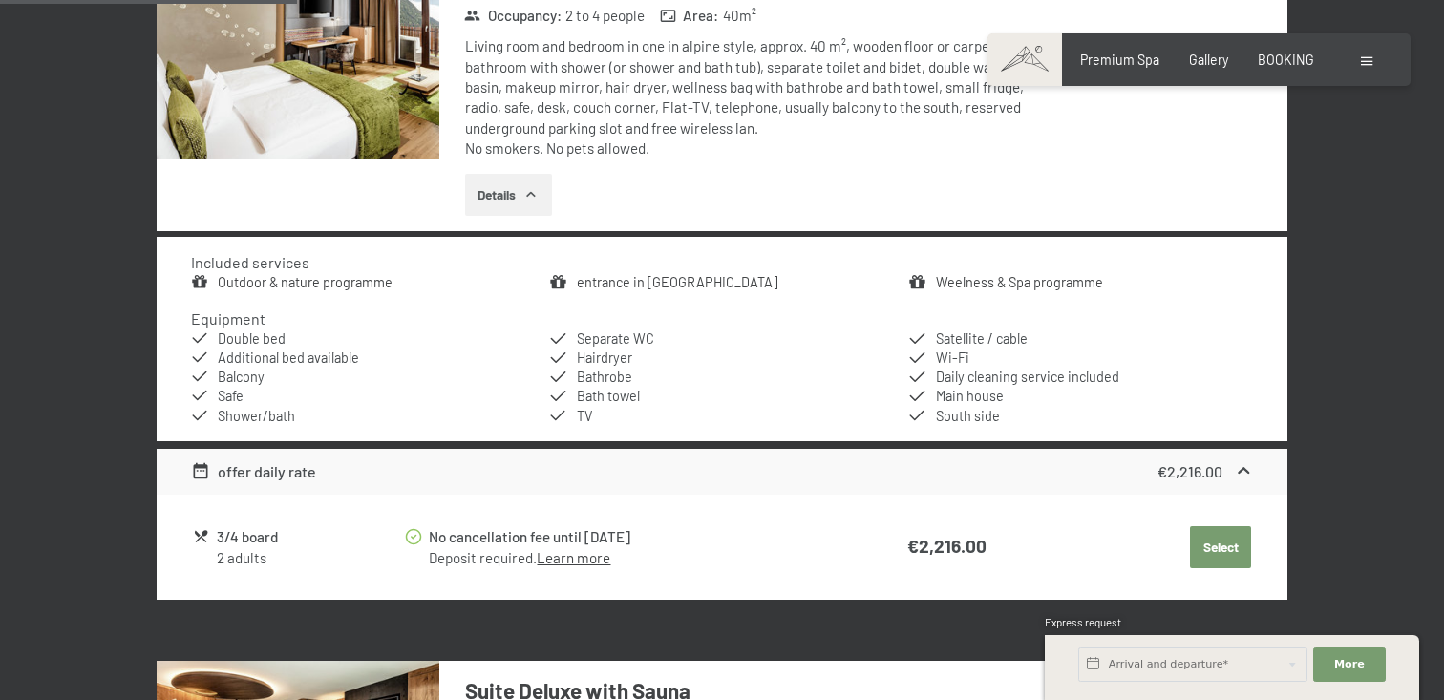
scroll to position [1198, 0]
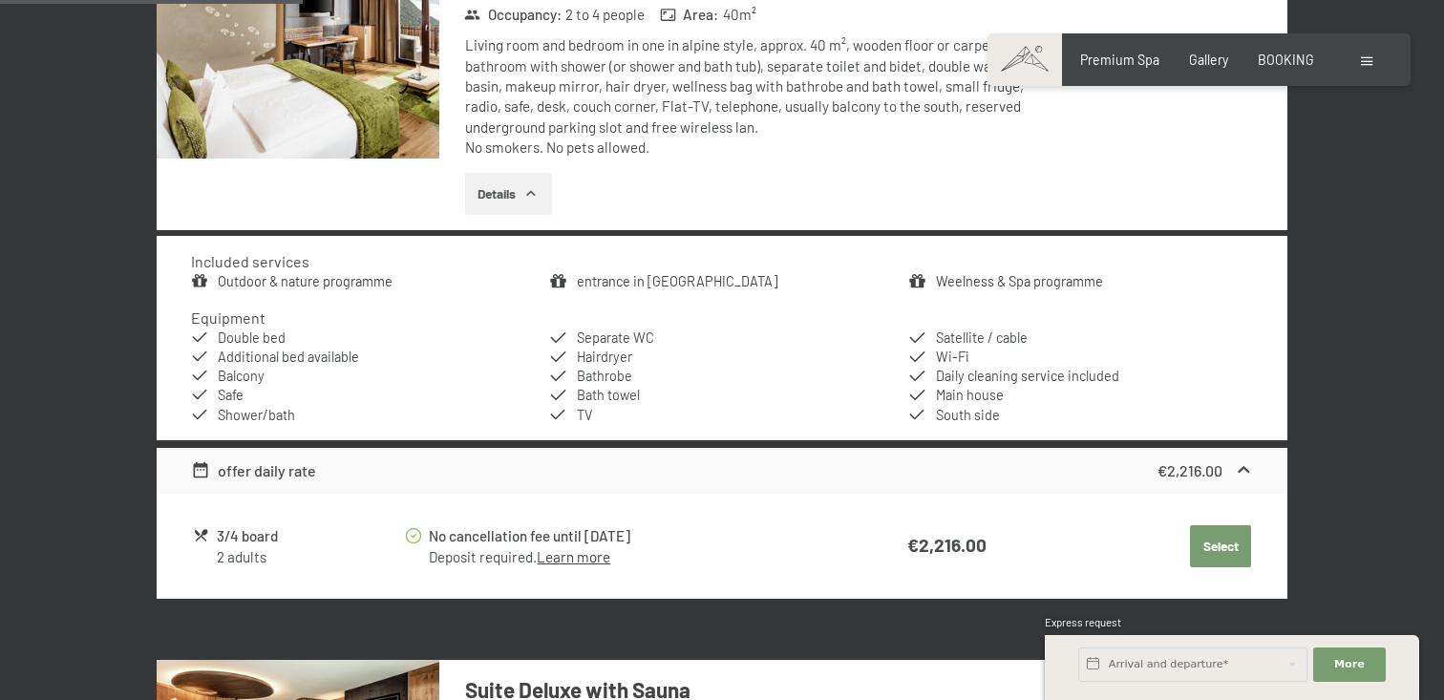
click at [572, 555] on link "Learn more" at bounding box center [574, 556] width 74 height 17
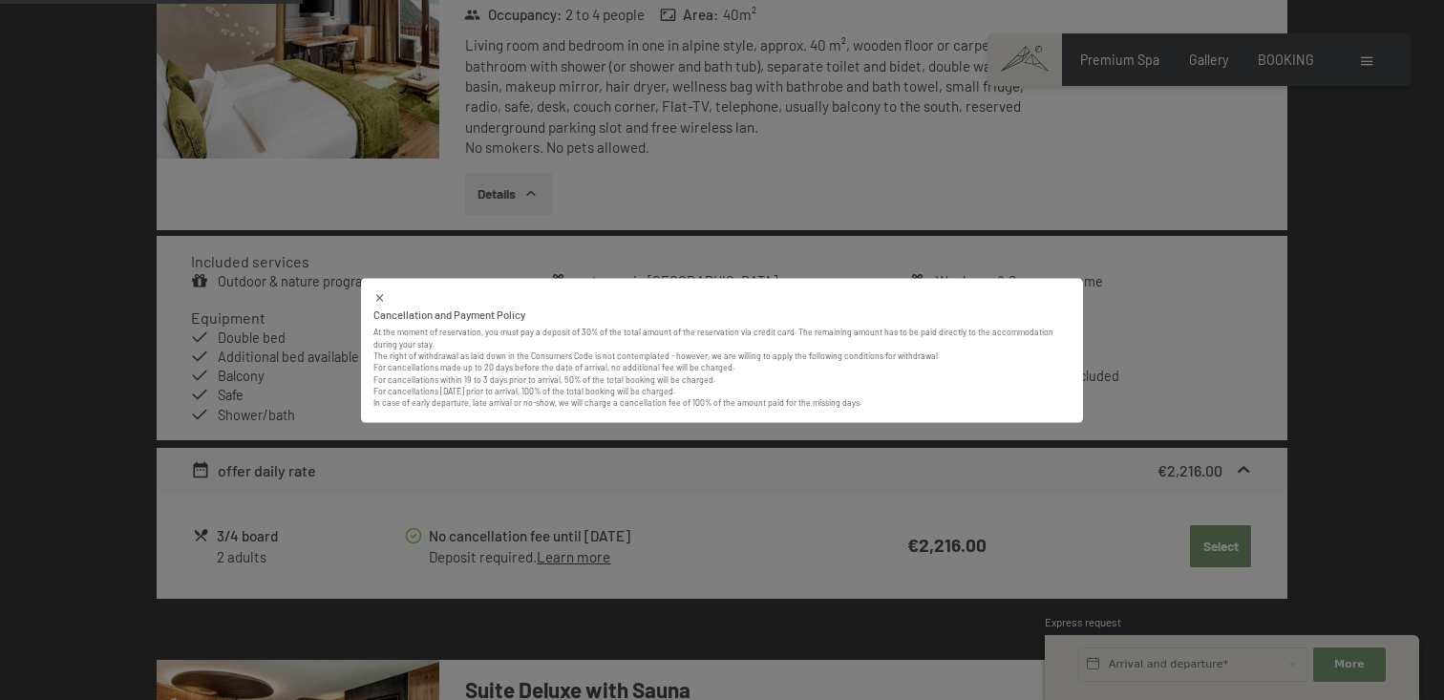
click at [568, 471] on div "Cancellation and Payment Policy At the moment of reservation, you must pay a de…" at bounding box center [722, 350] width 1444 height 700
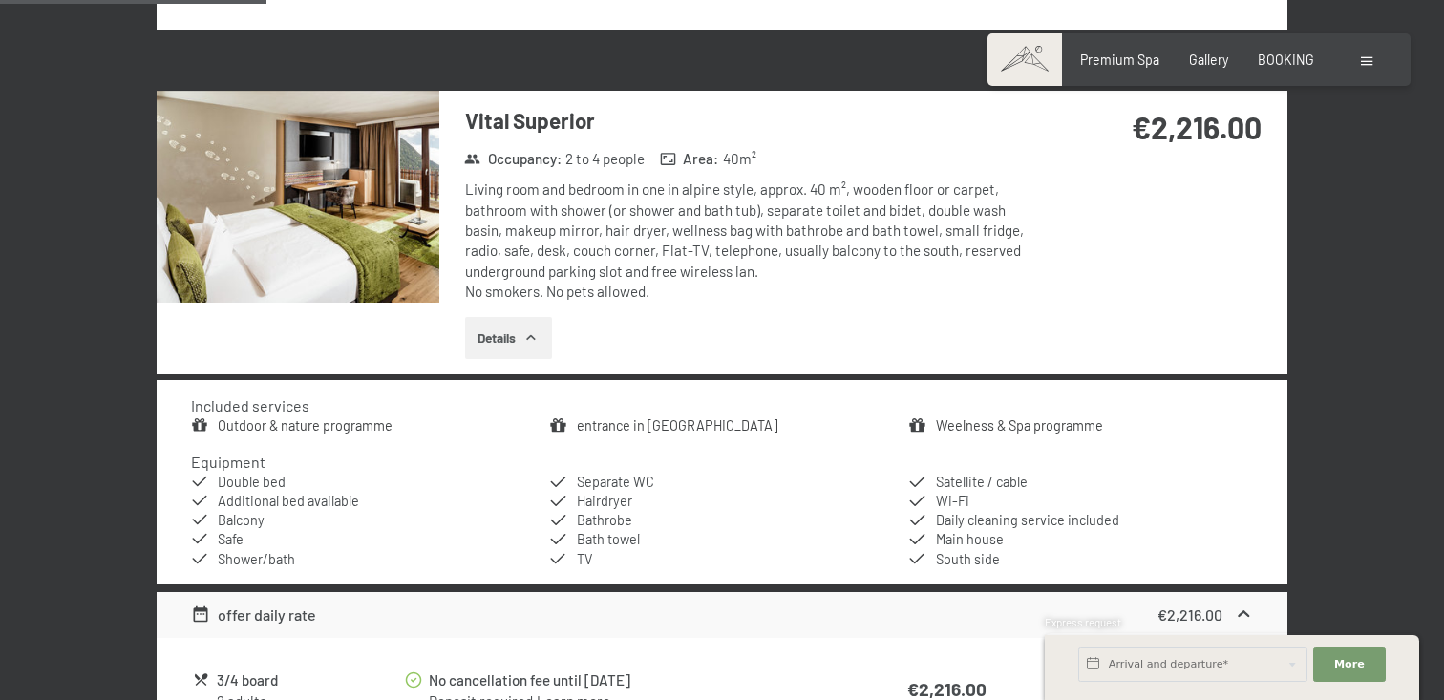
scroll to position [1053, 0]
click at [517, 320] on button "Details" at bounding box center [508, 339] width 87 height 42
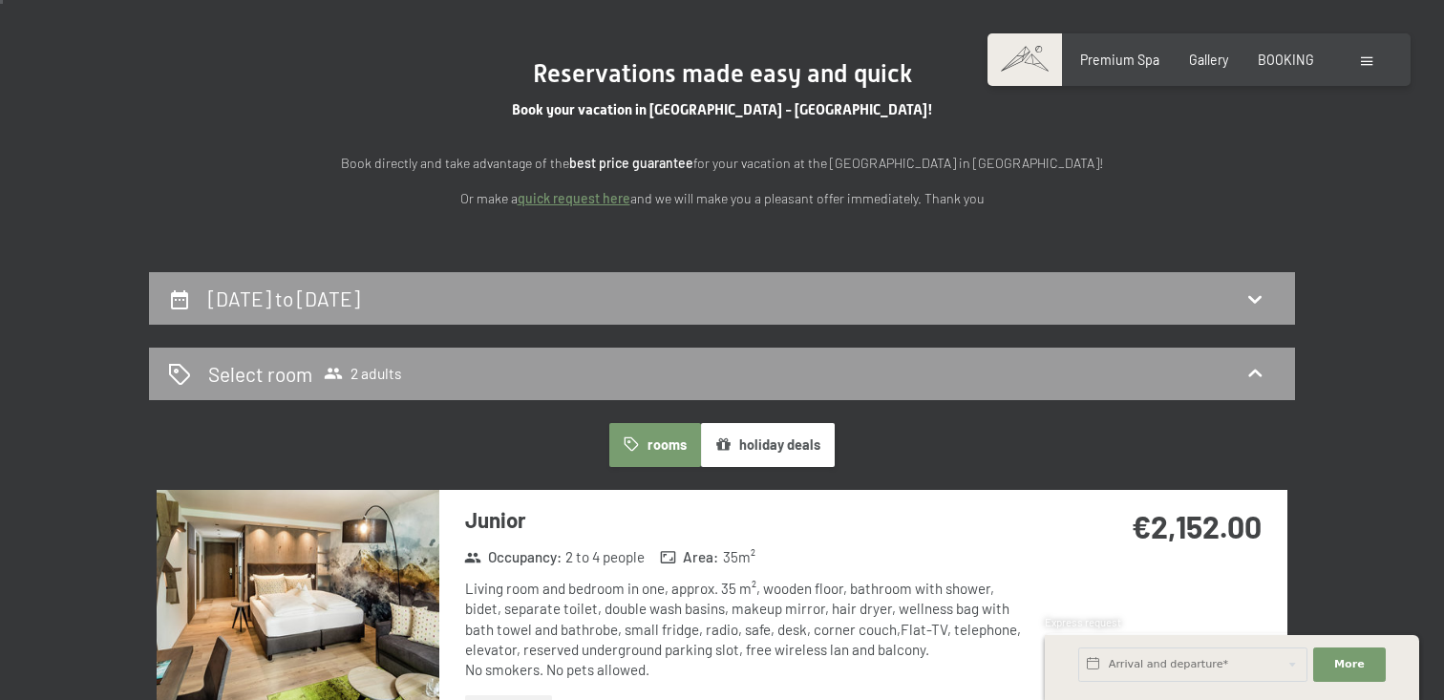
scroll to position [0, 0]
